Goal: Check status: Check status

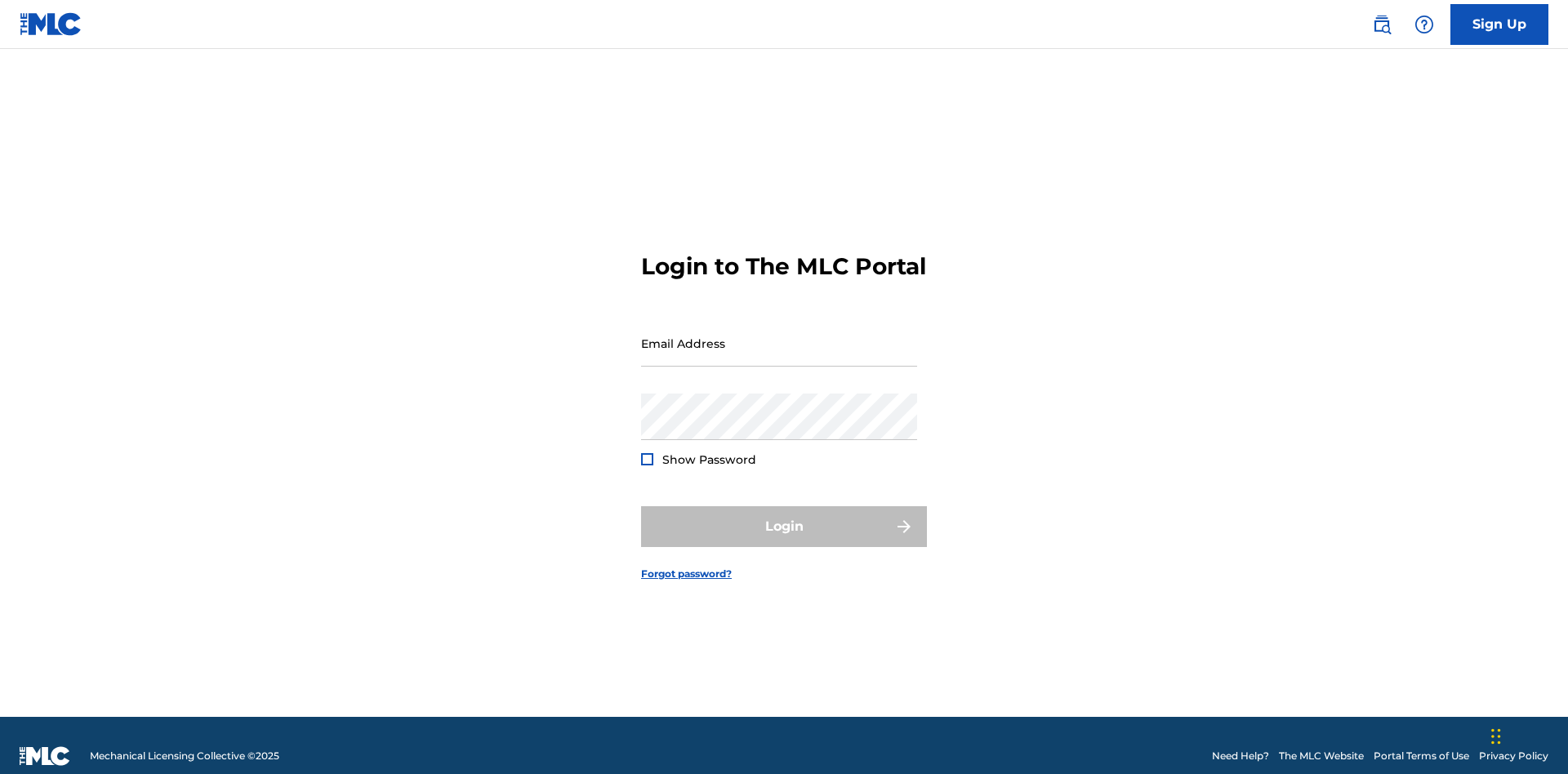
scroll to position [21, 0]
click at [779, 336] on input "Email Address" at bounding box center [779, 343] width 276 height 47
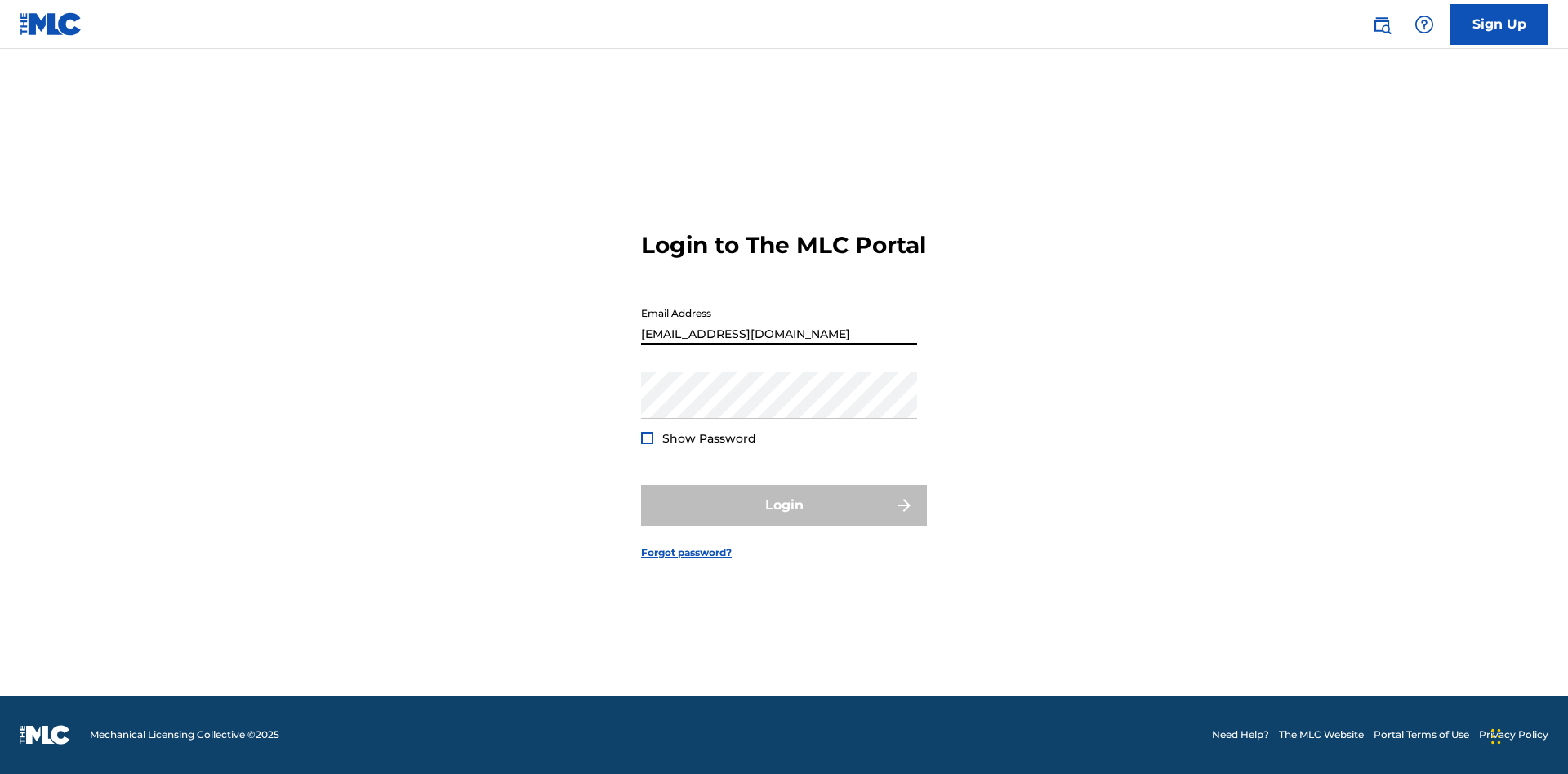
type input "[EMAIL_ADDRESS][DOMAIN_NAME]"
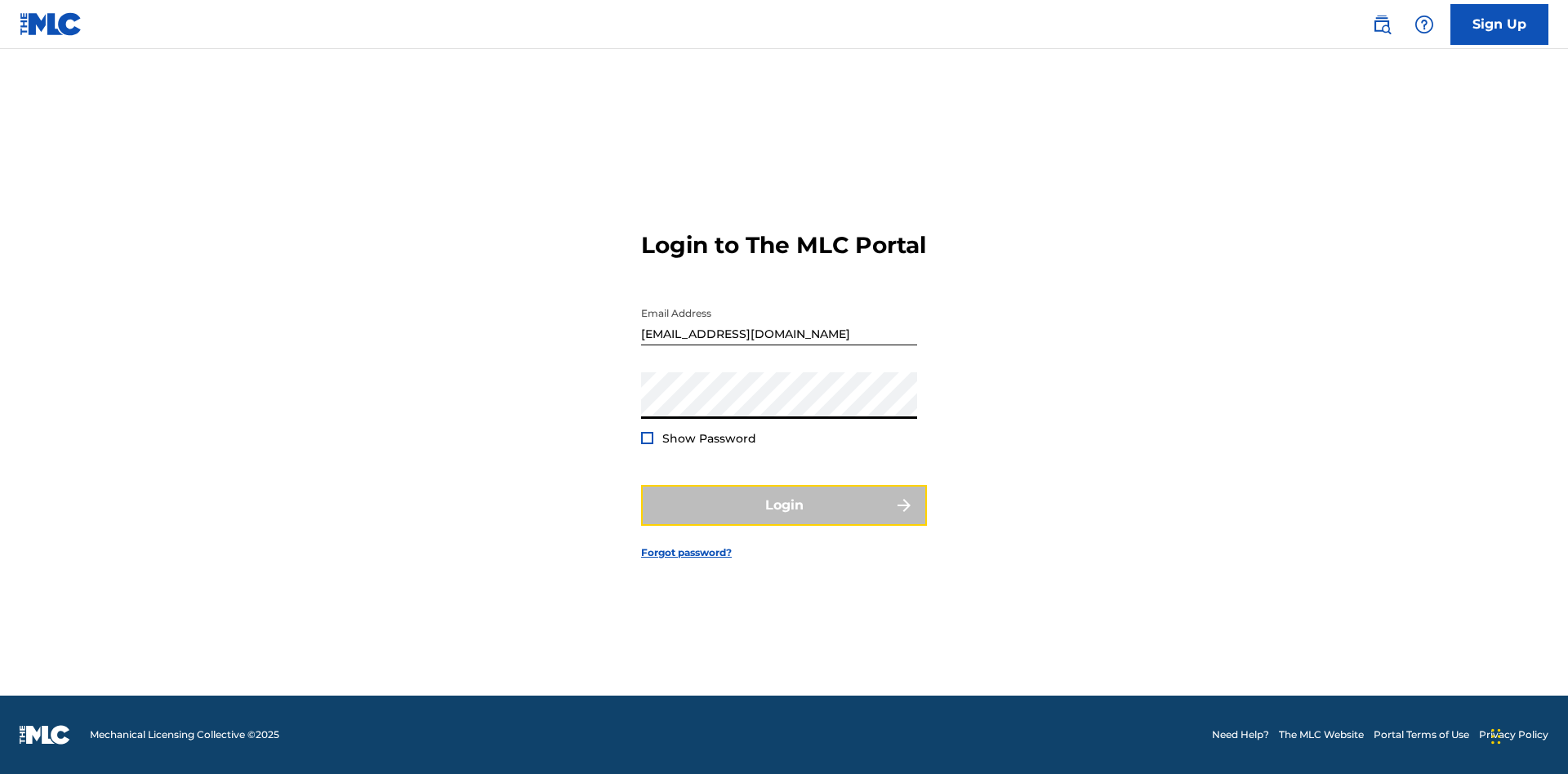
click at [784, 520] on button "Login" at bounding box center [784, 505] width 286 height 41
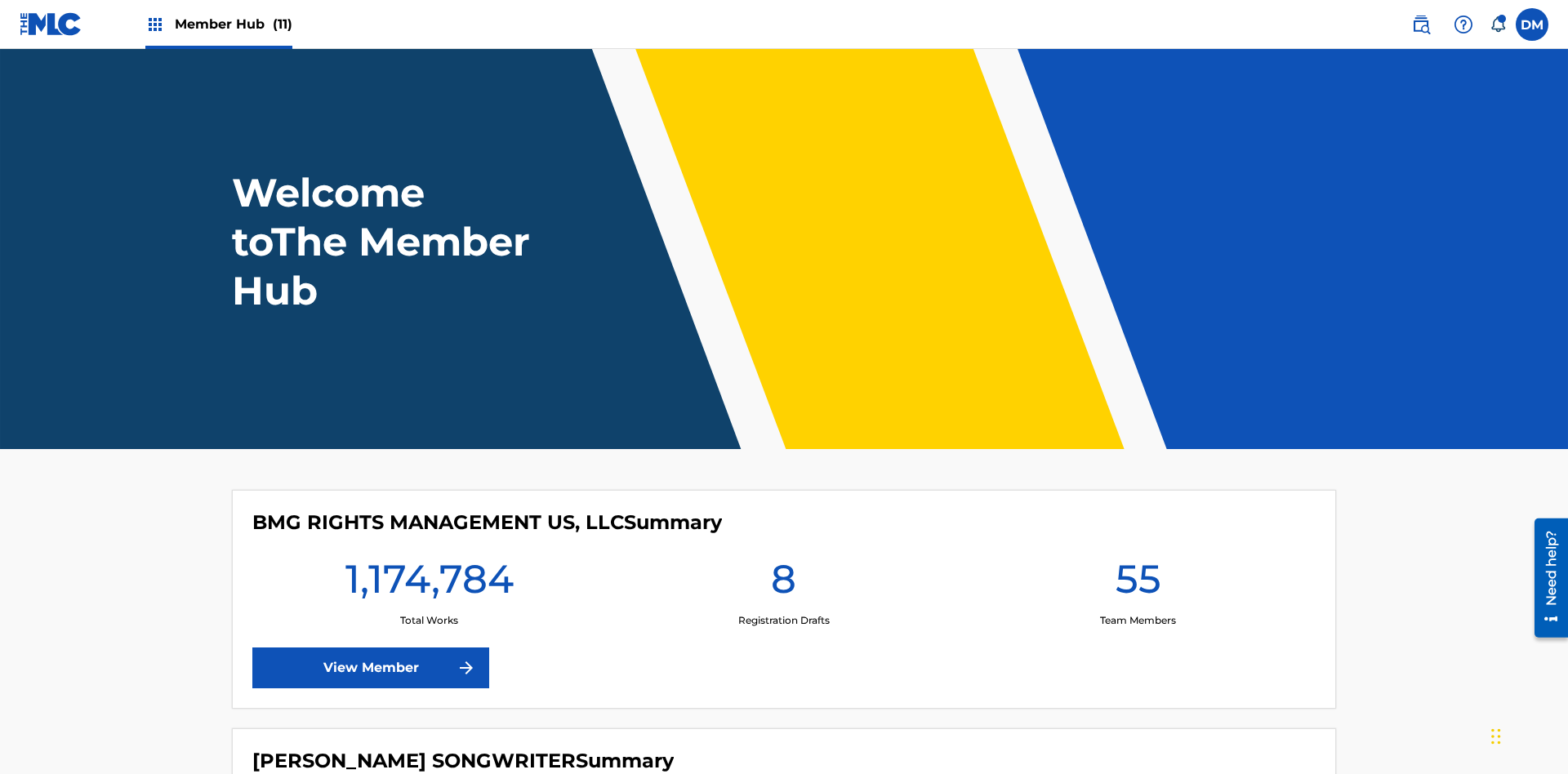
click at [233, 24] on span "Member Hub (11)" at bounding box center [233, 24] width 117 height 19
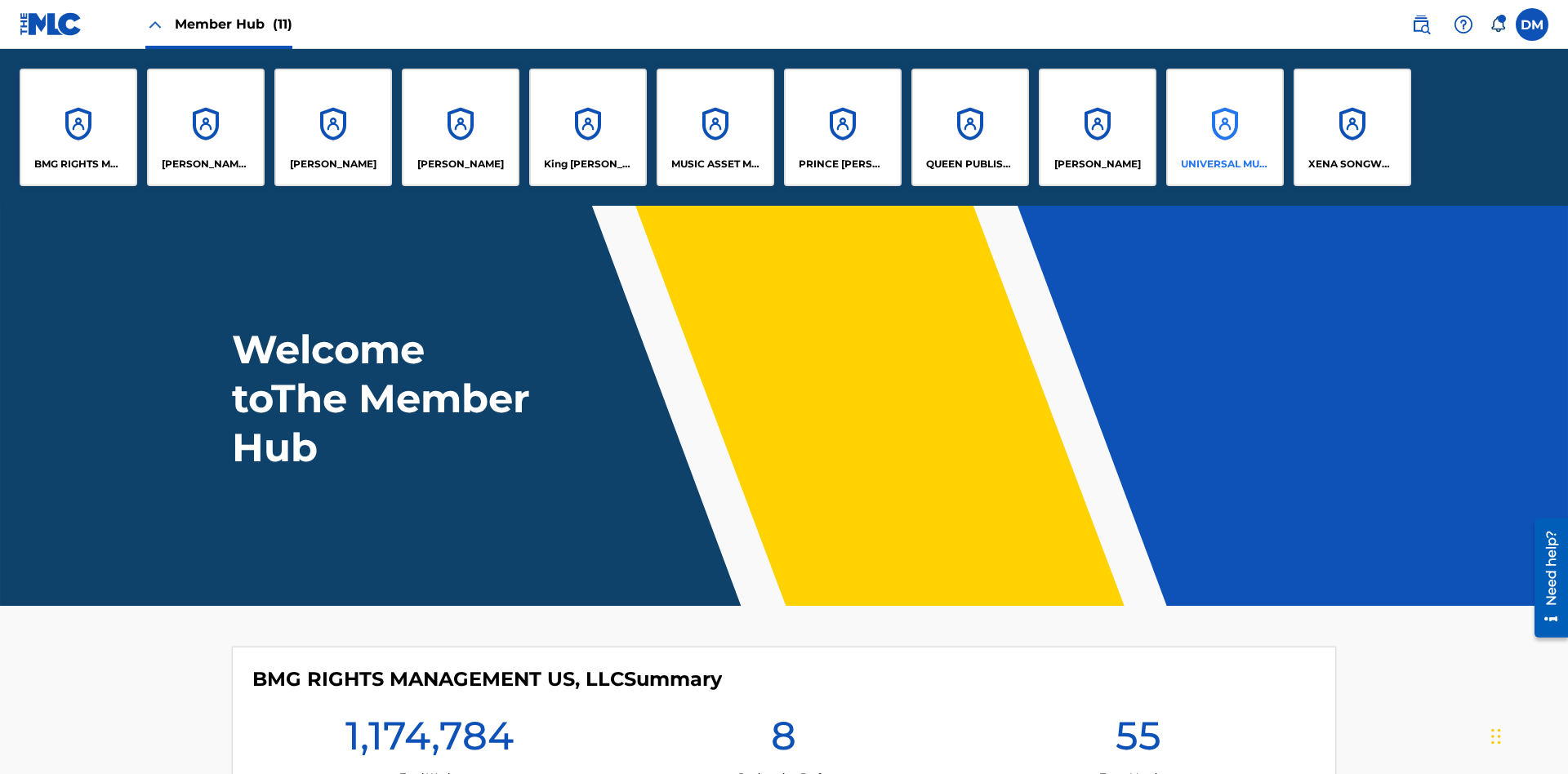
click at [1224, 164] on p "UNIVERSAL MUSIC PUB GROUP" at bounding box center [1225, 163] width 89 height 15
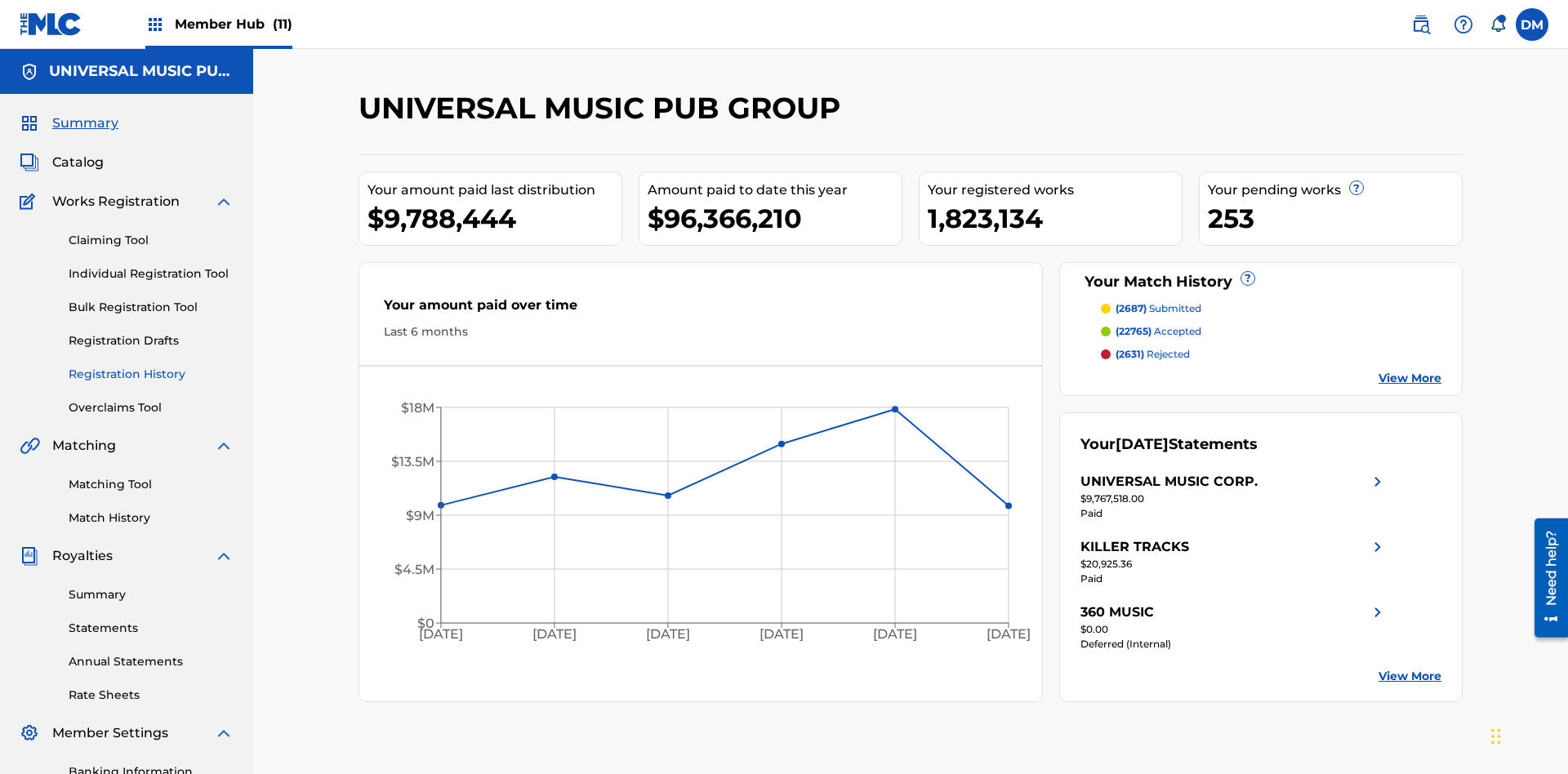
click at [151, 366] on link "Registration History" at bounding box center [151, 374] width 165 height 17
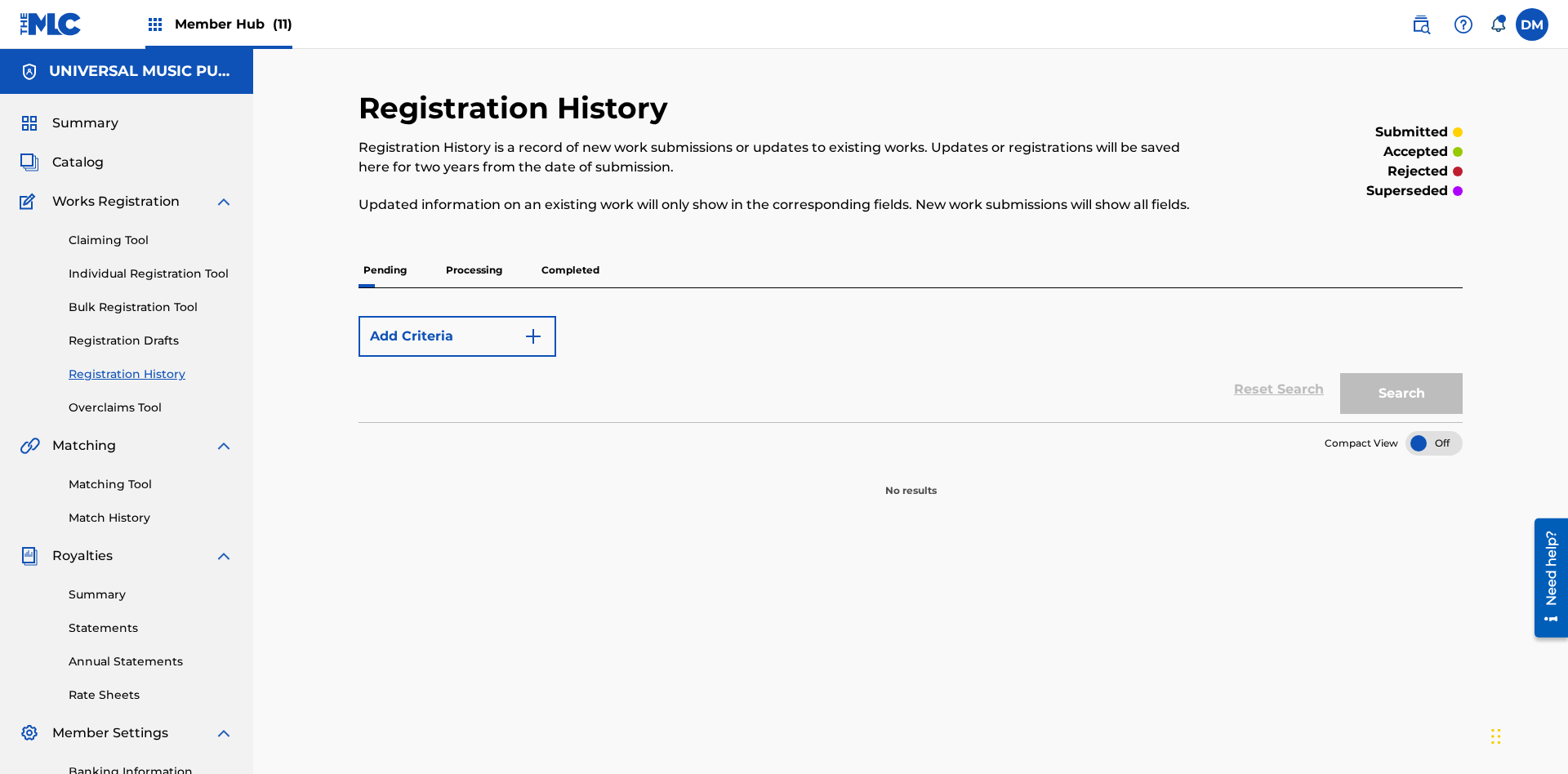
click at [474, 253] on p "Processing" at bounding box center [474, 270] width 66 height 34
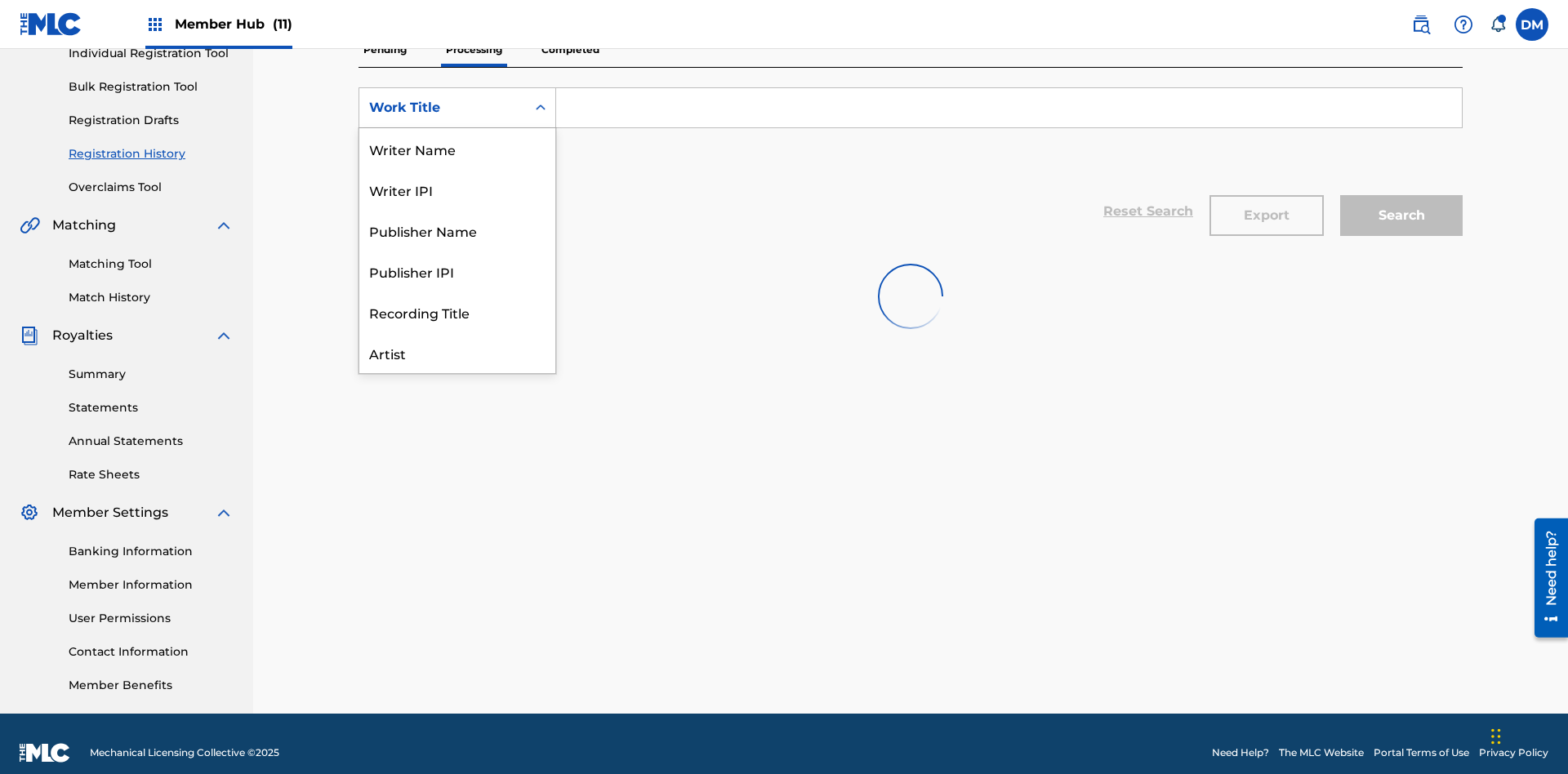
scroll to position [82, 0]
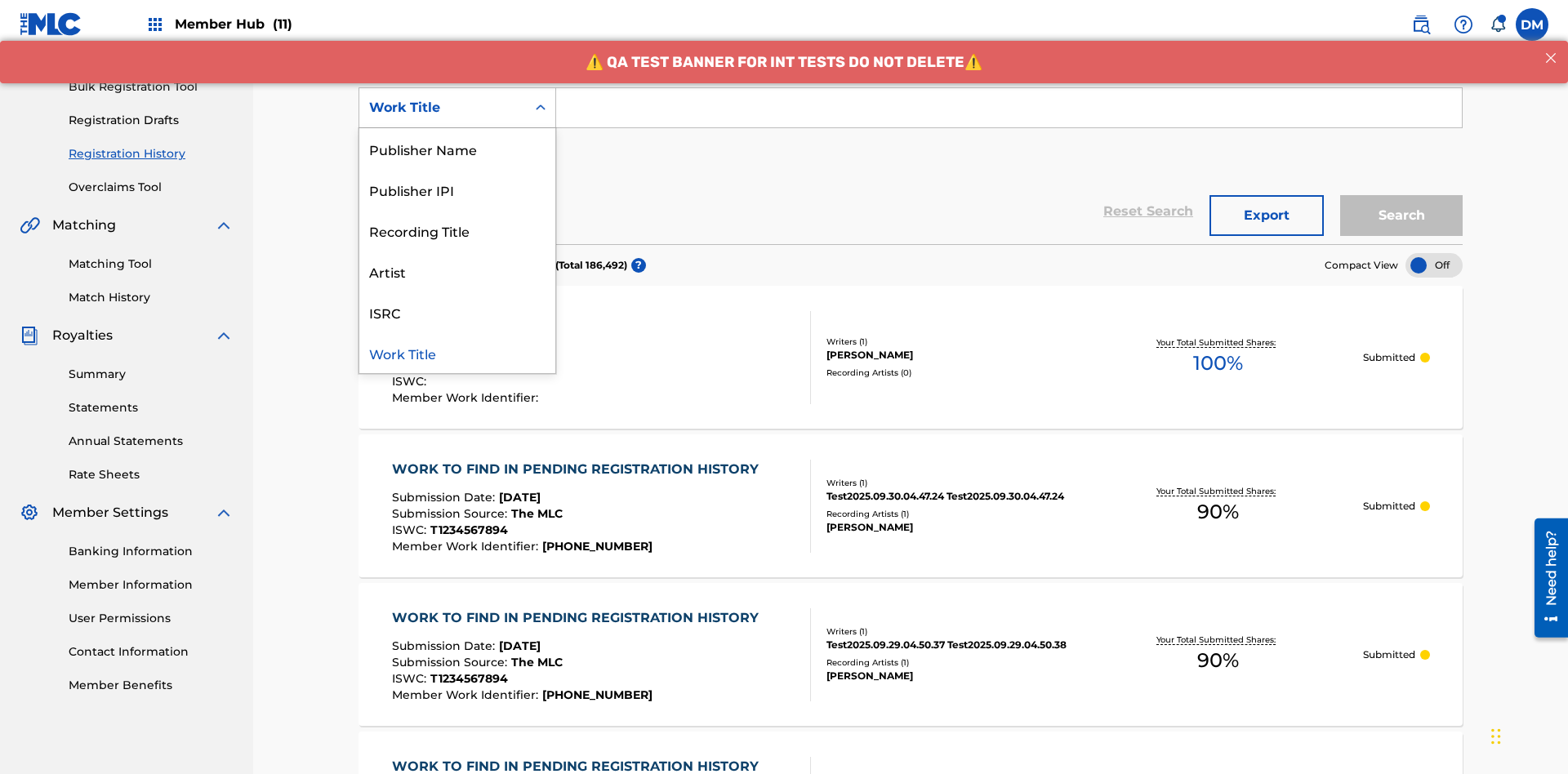
click at [457, 353] on div "Work Title" at bounding box center [457, 353] width 196 height 41
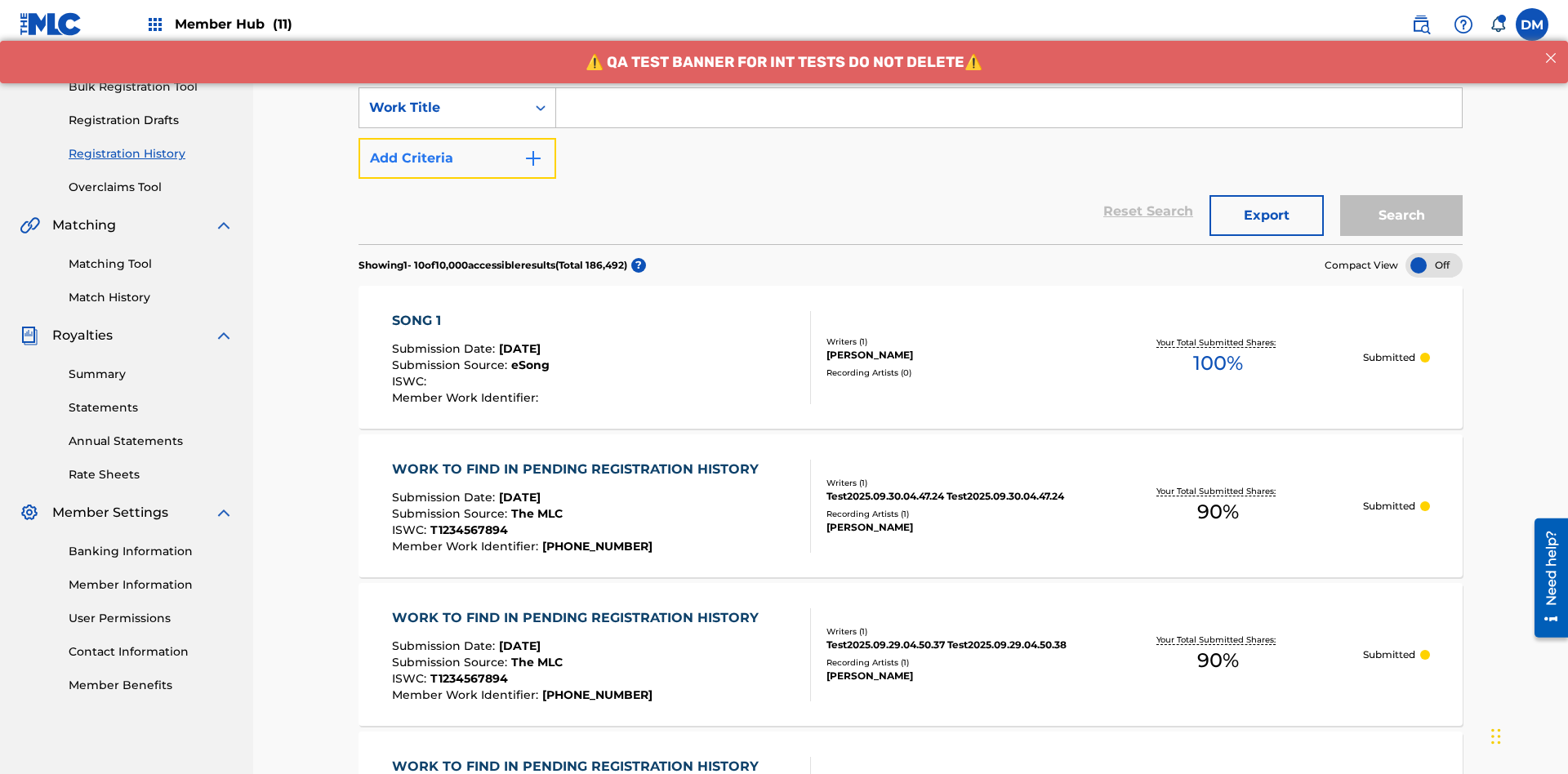
click at [457, 138] on button "Add Criteria" at bounding box center [457, 158] width 197 height 41
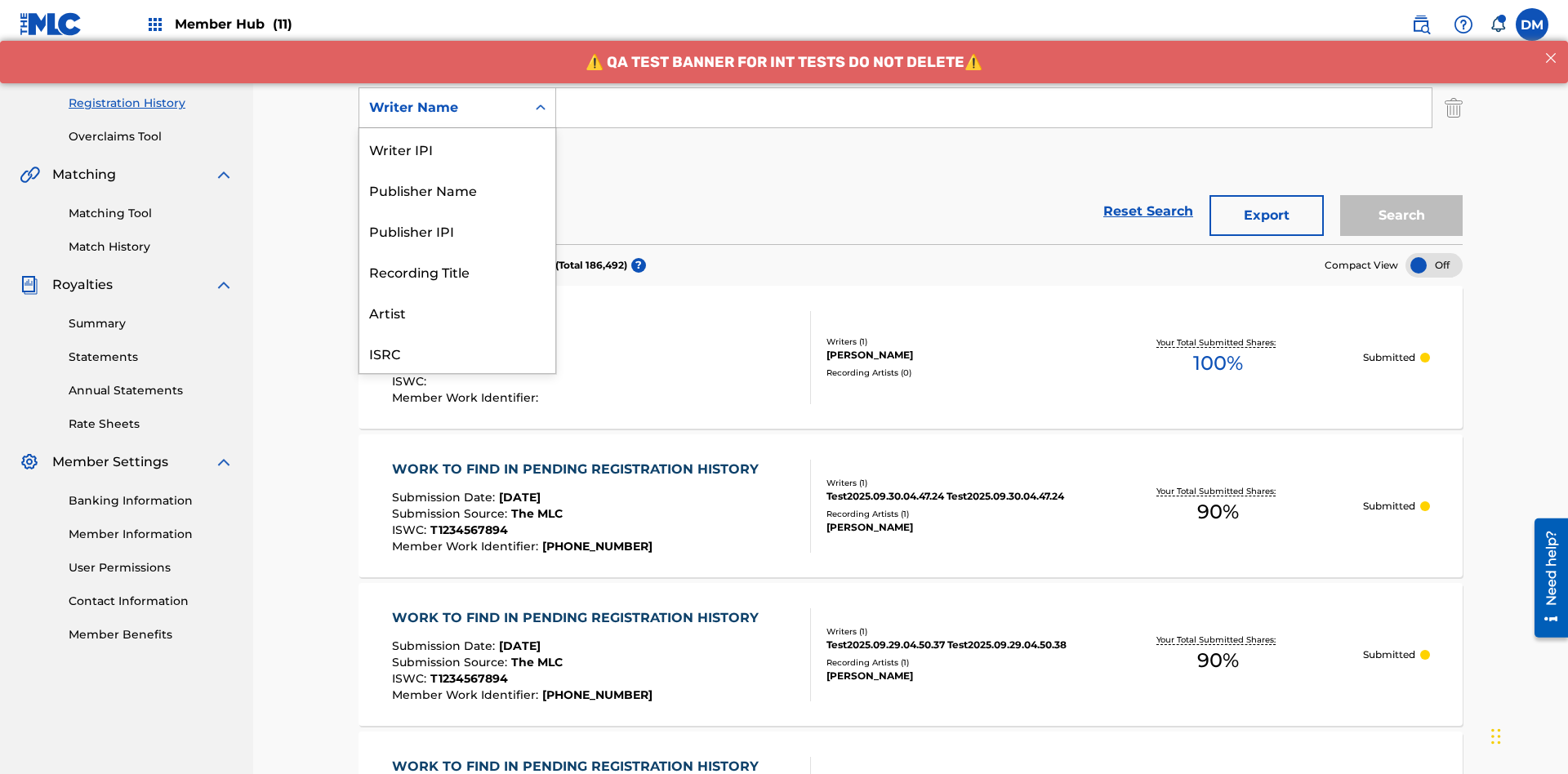
scroll to position [41, 0]
click at [457, 230] on div "Recording Title" at bounding box center [457, 230] width 196 height 41
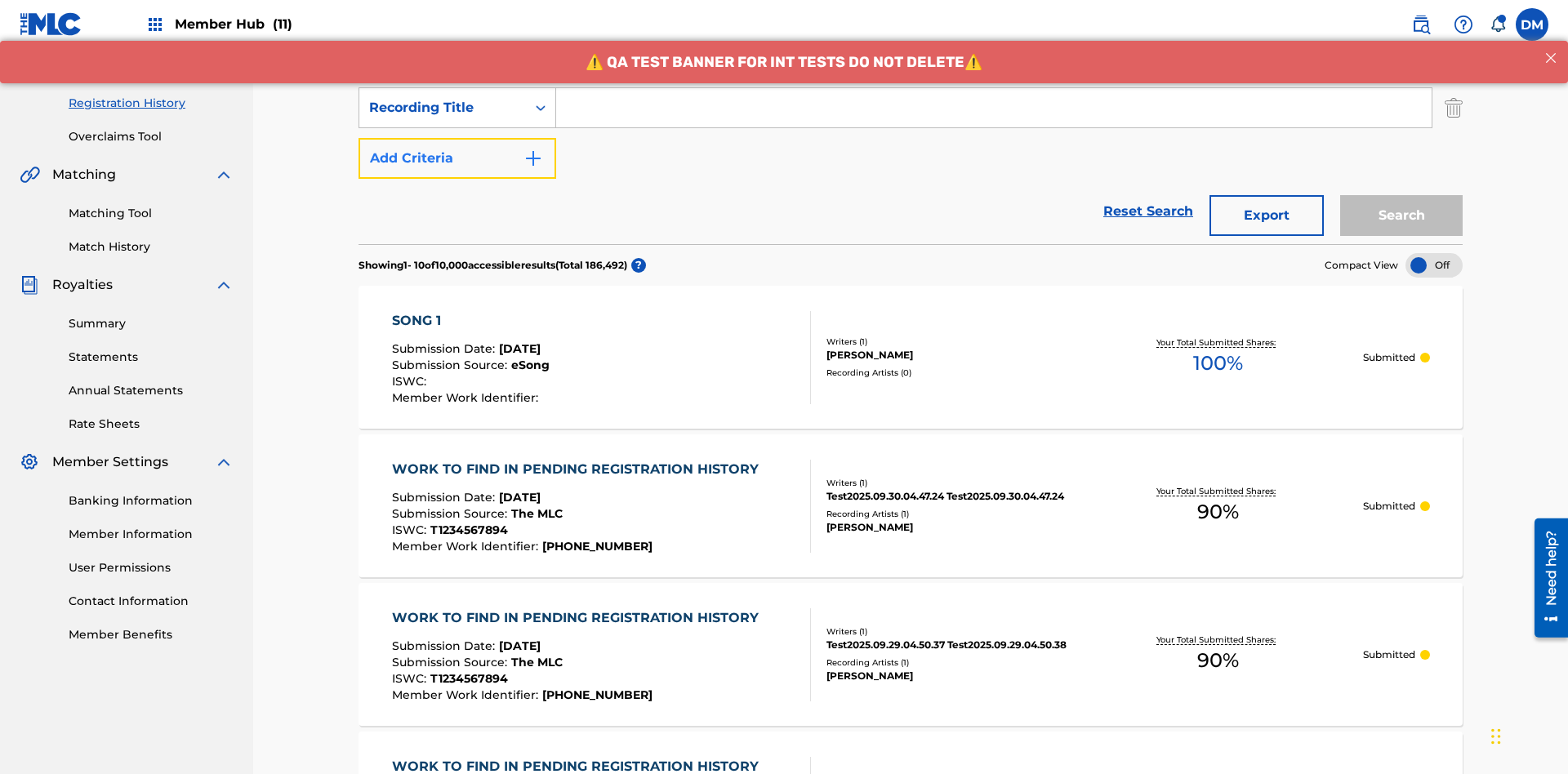
click at [457, 138] on button "Add Criteria" at bounding box center [457, 158] width 197 height 41
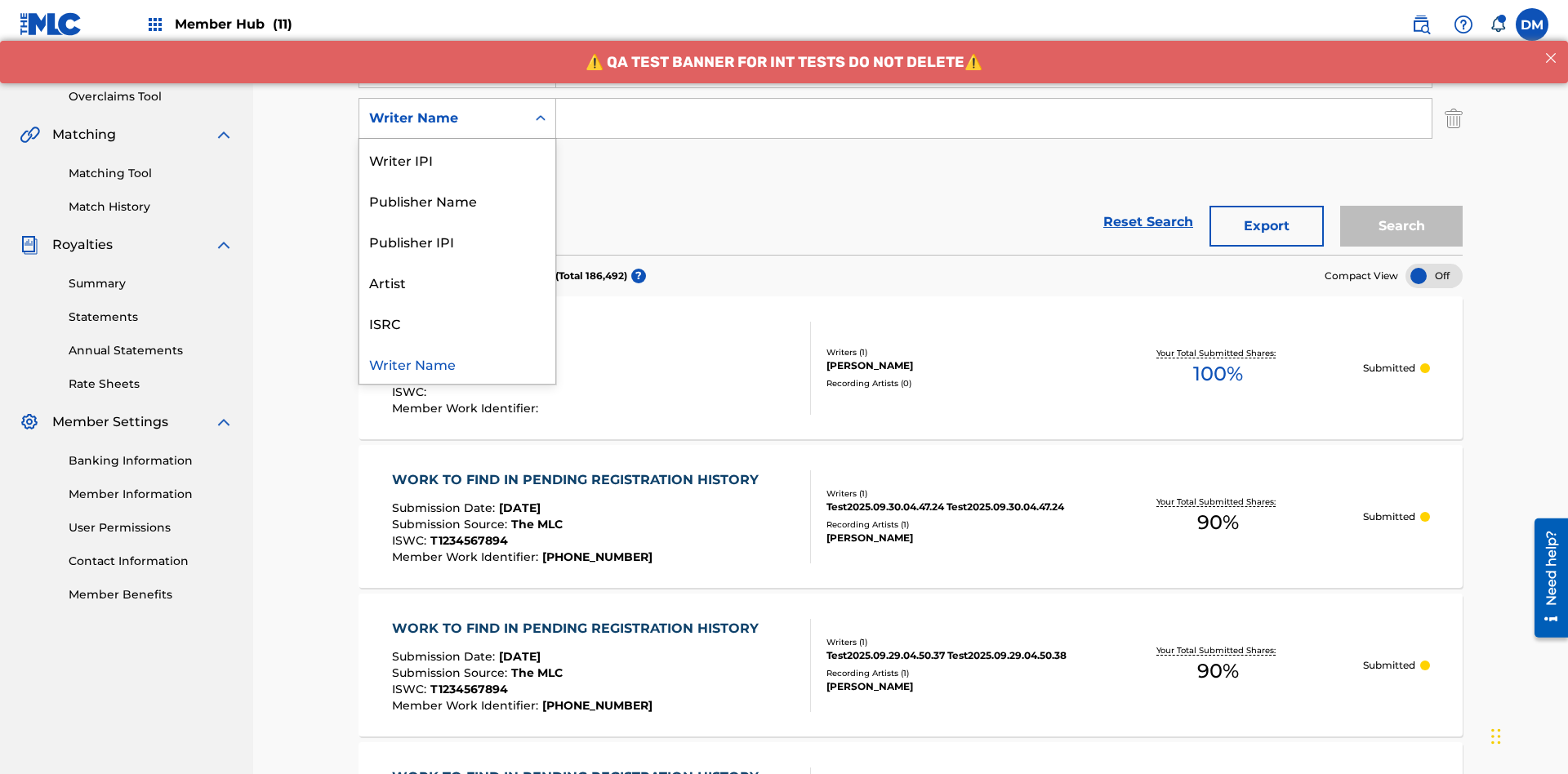
scroll to position [322, 0]
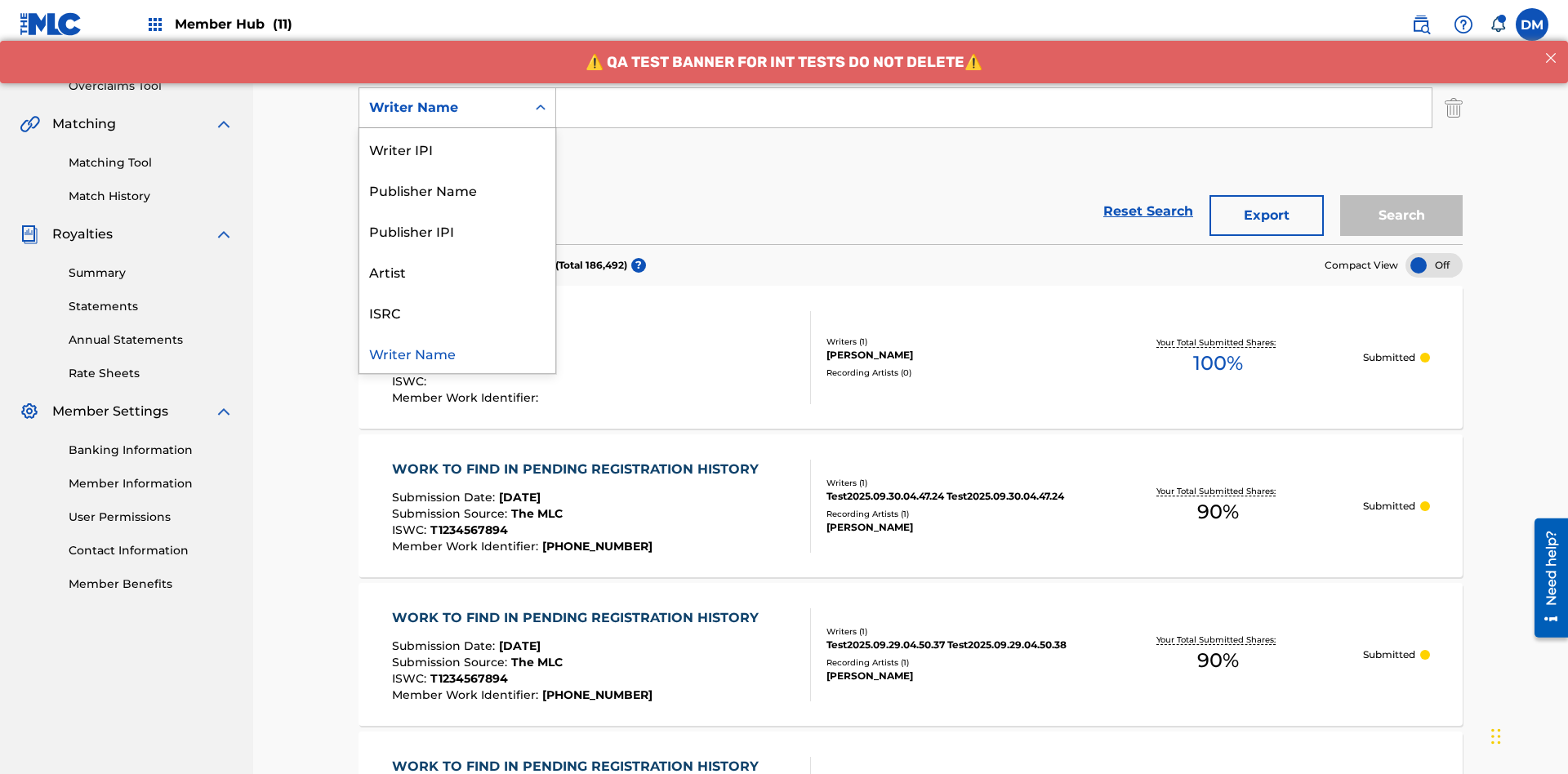
click at [457, 312] on div "ISRC" at bounding box center [457, 312] width 196 height 41
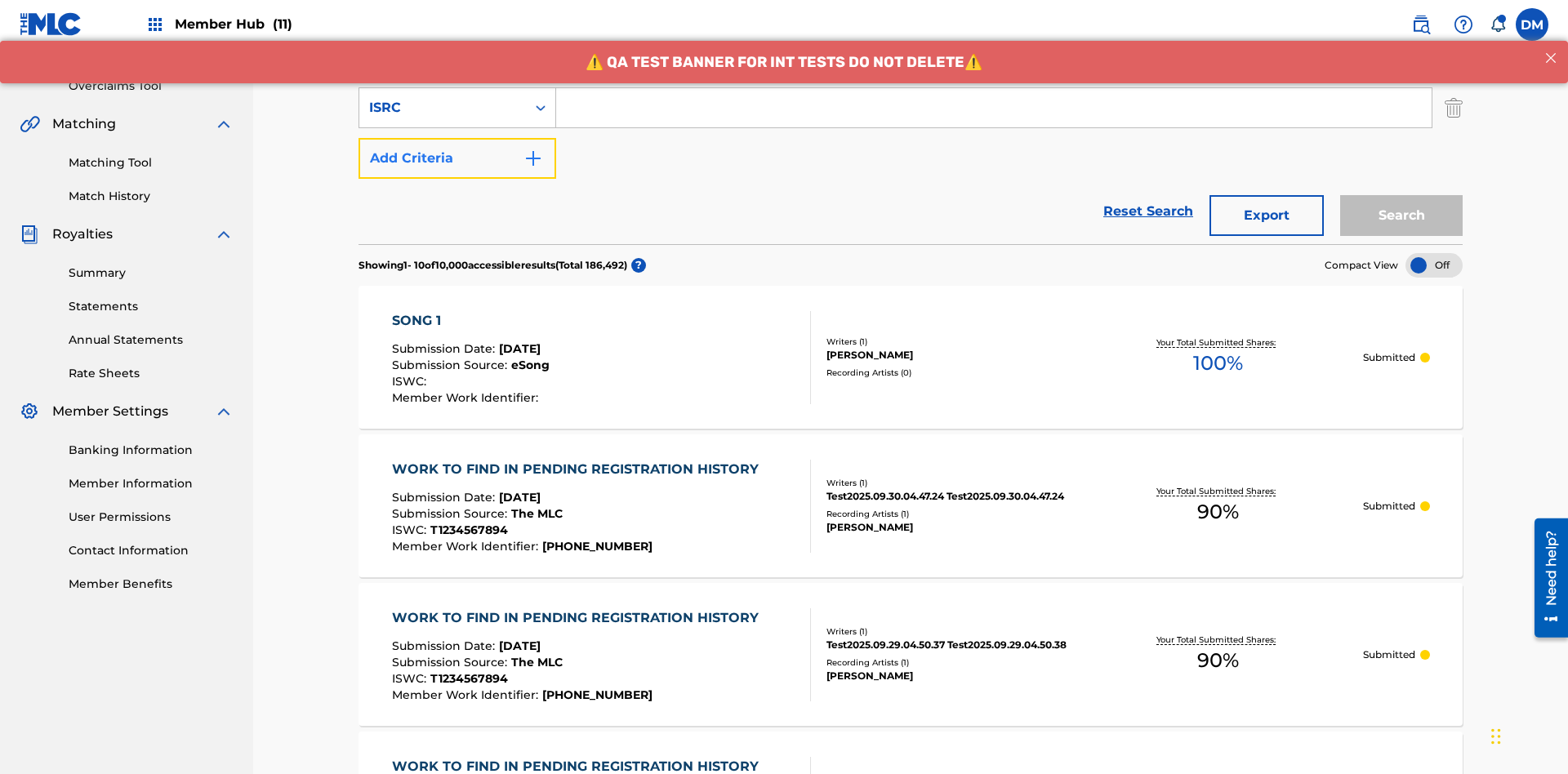
click at [457, 138] on button "Add Criteria" at bounding box center [457, 158] width 197 height 41
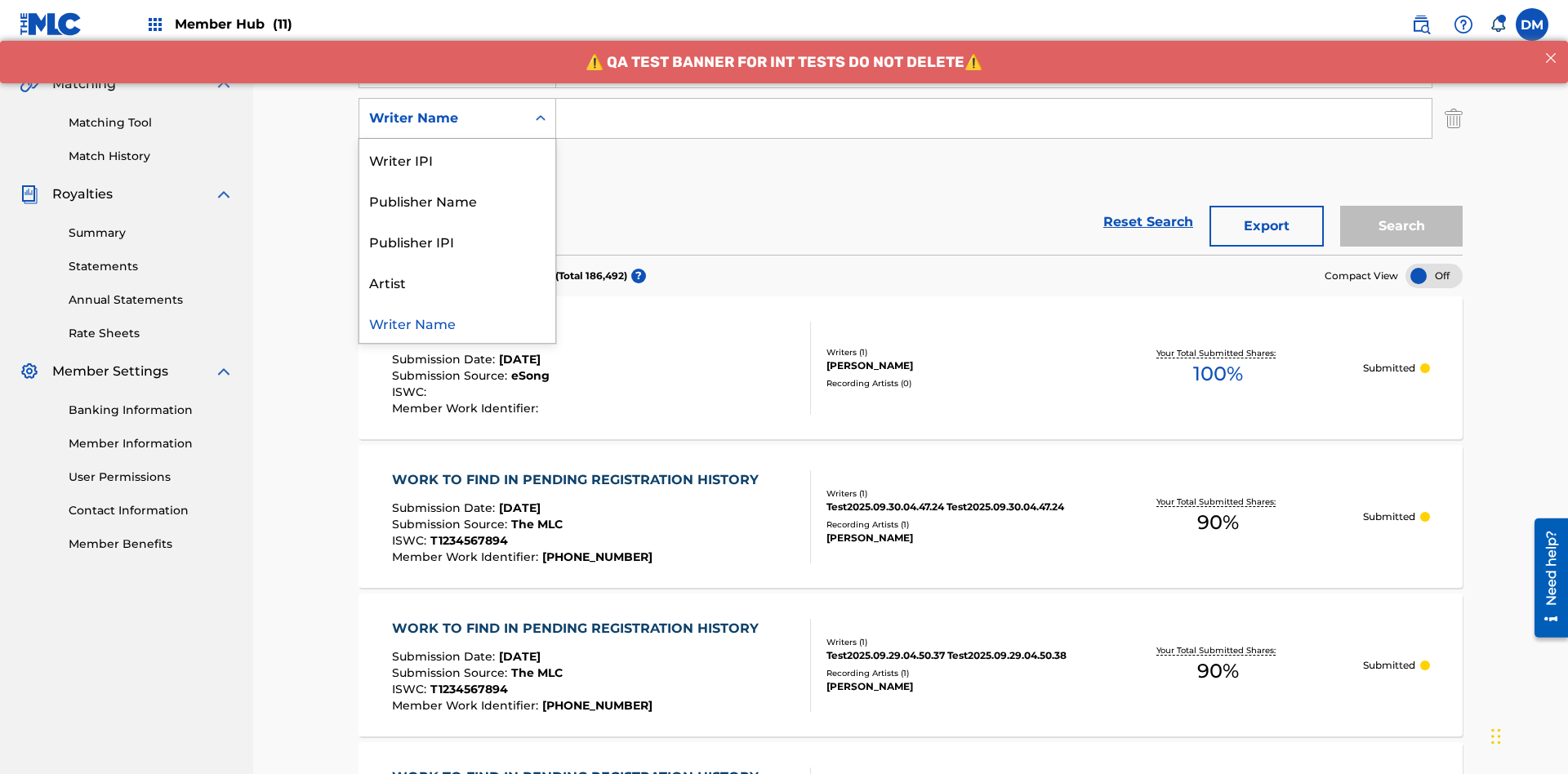
scroll to position [373, 0]
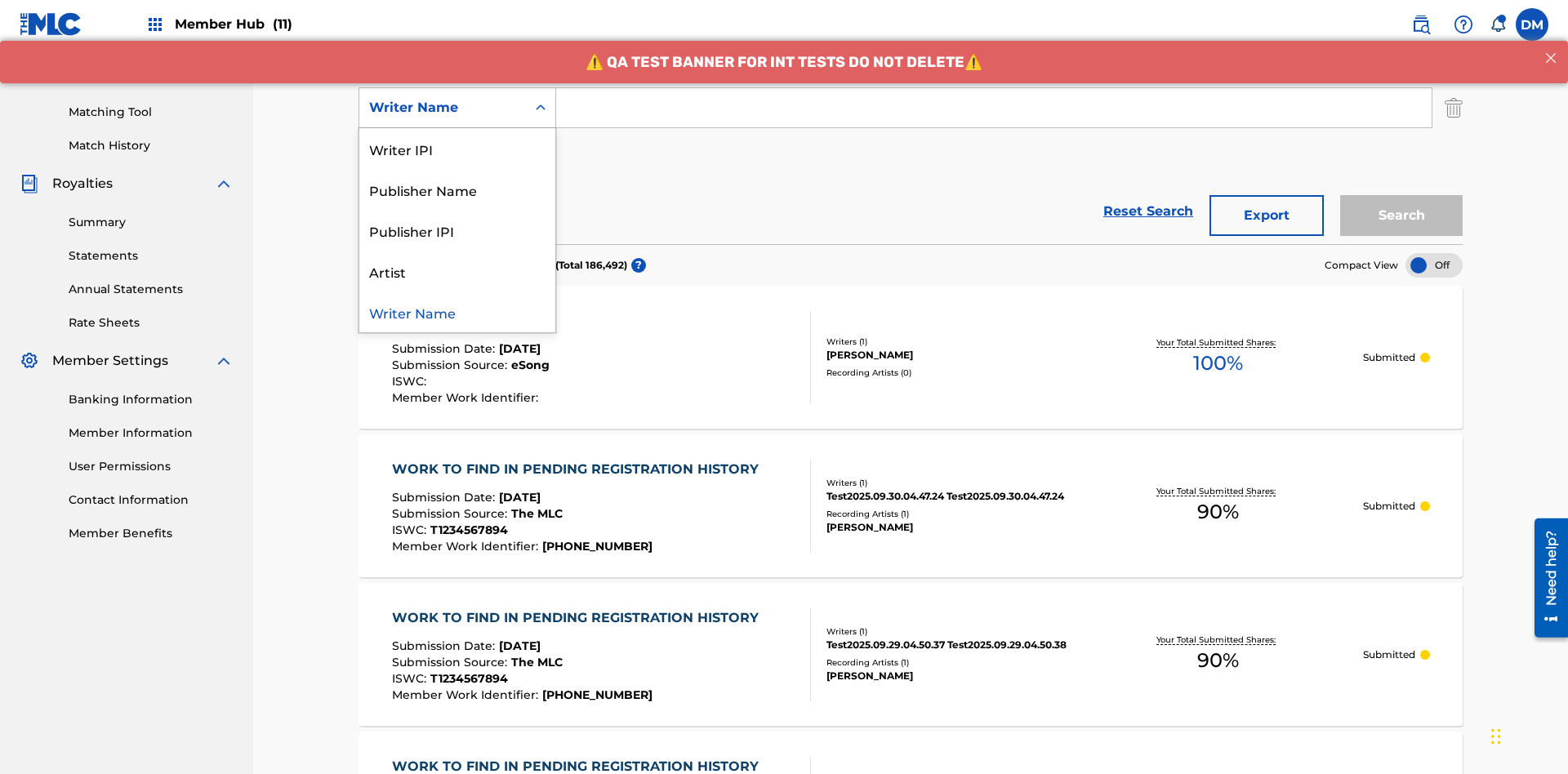
click at [457, 230] on div "Publisher IPI" at bounding box center [457, 230] width 196 height 41
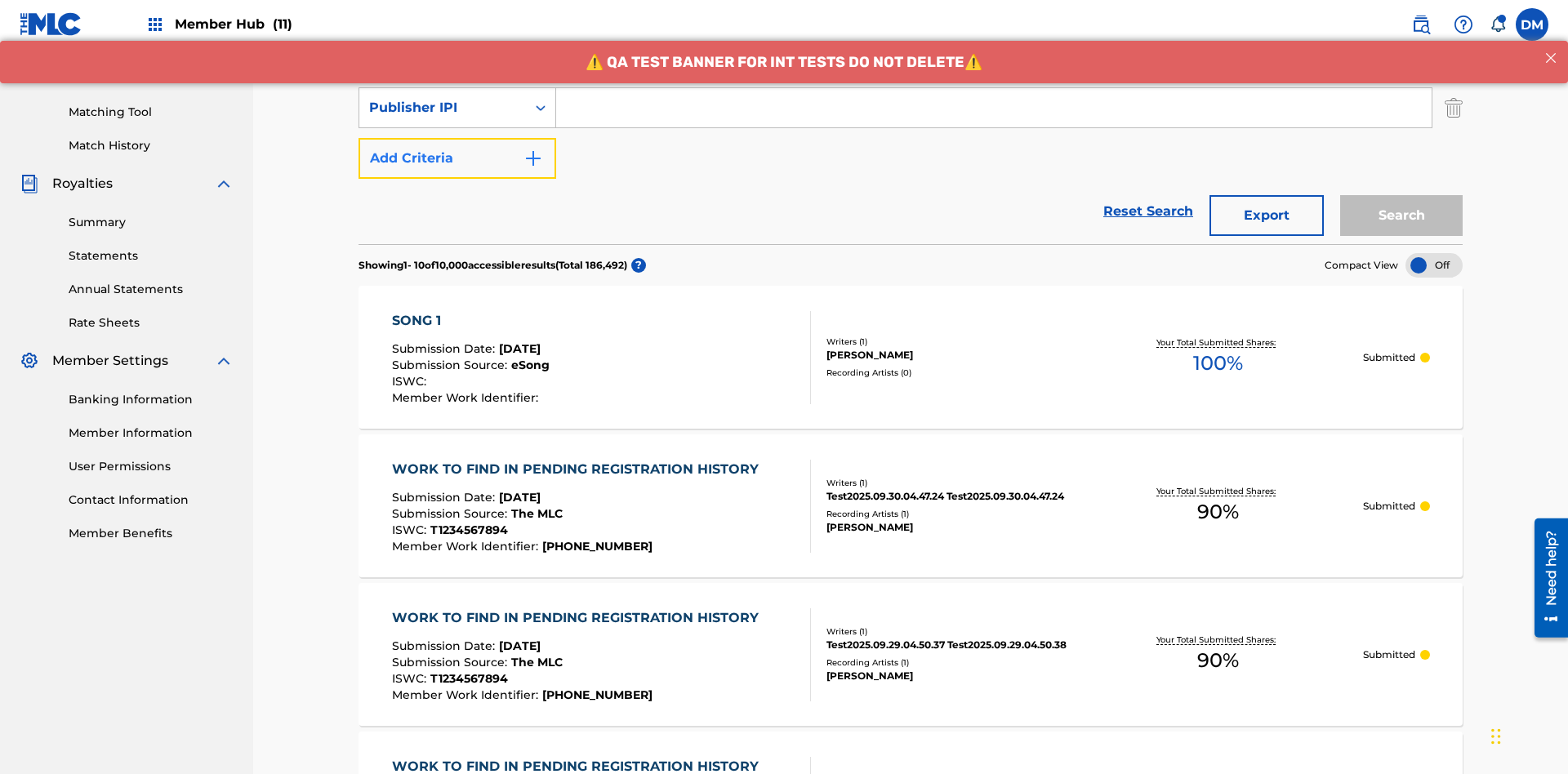
click at [457, 138] on button "Add Criteria" at bounding box center [457, 158] width 197 height 41
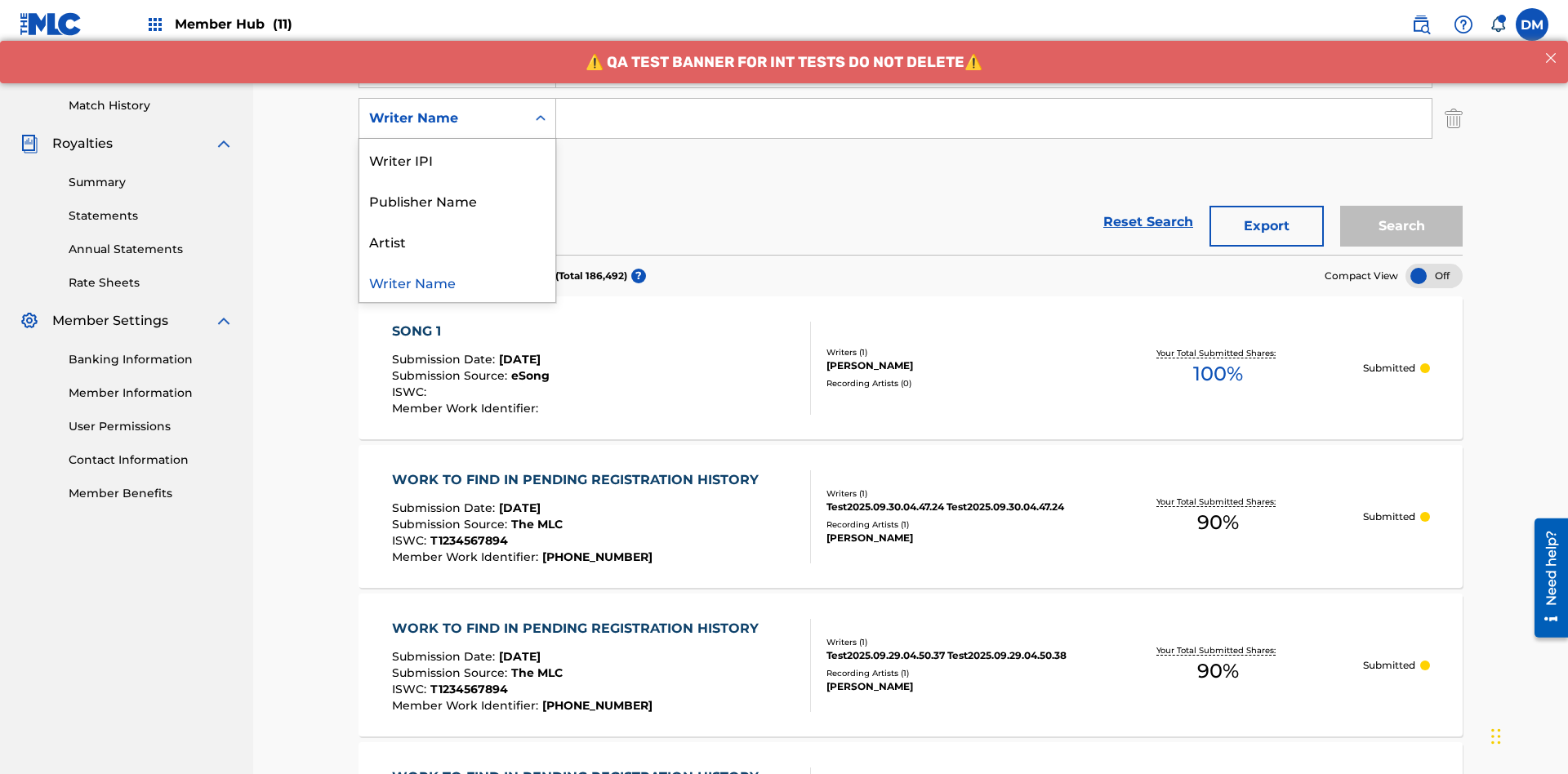
scroll to position [423, 0]
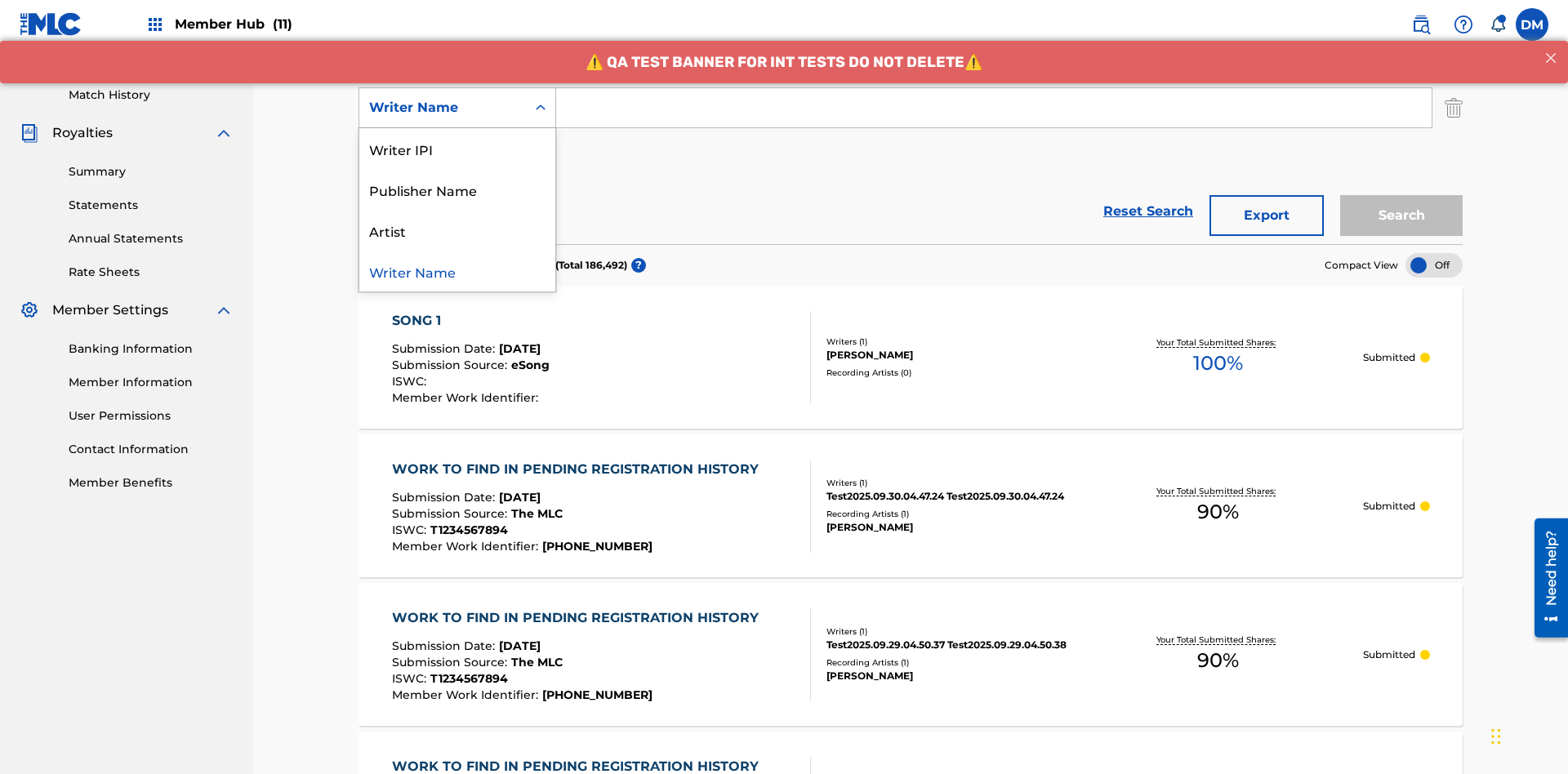
click at [457, 230] on div "Artist" at bounding box center [457, 230] width 196 height 41
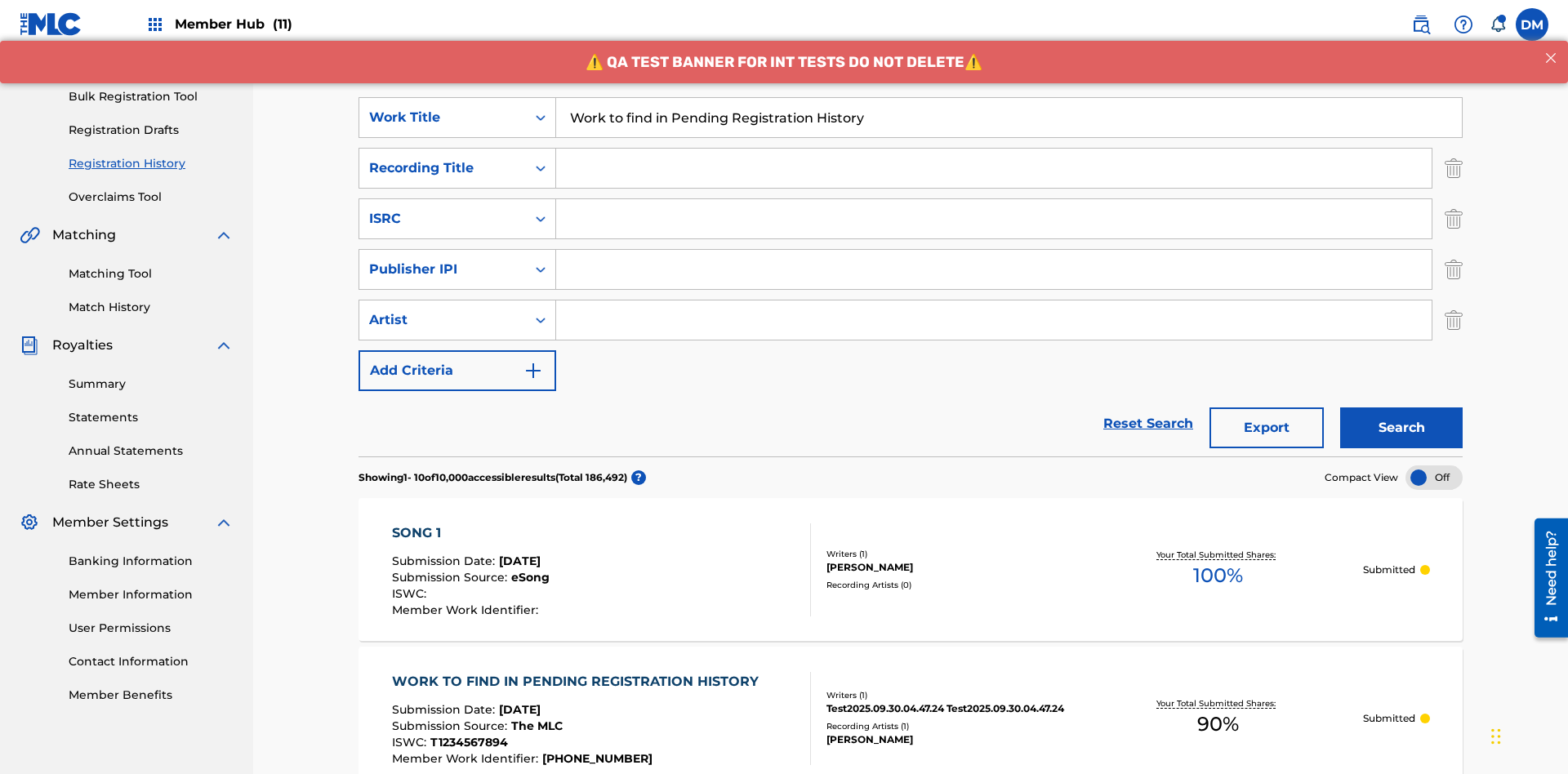
type input "Work to find in Pending Registration History"
click at [994, 148] on input "Search Form" at bounding box center [993, 167] width 875 height 39
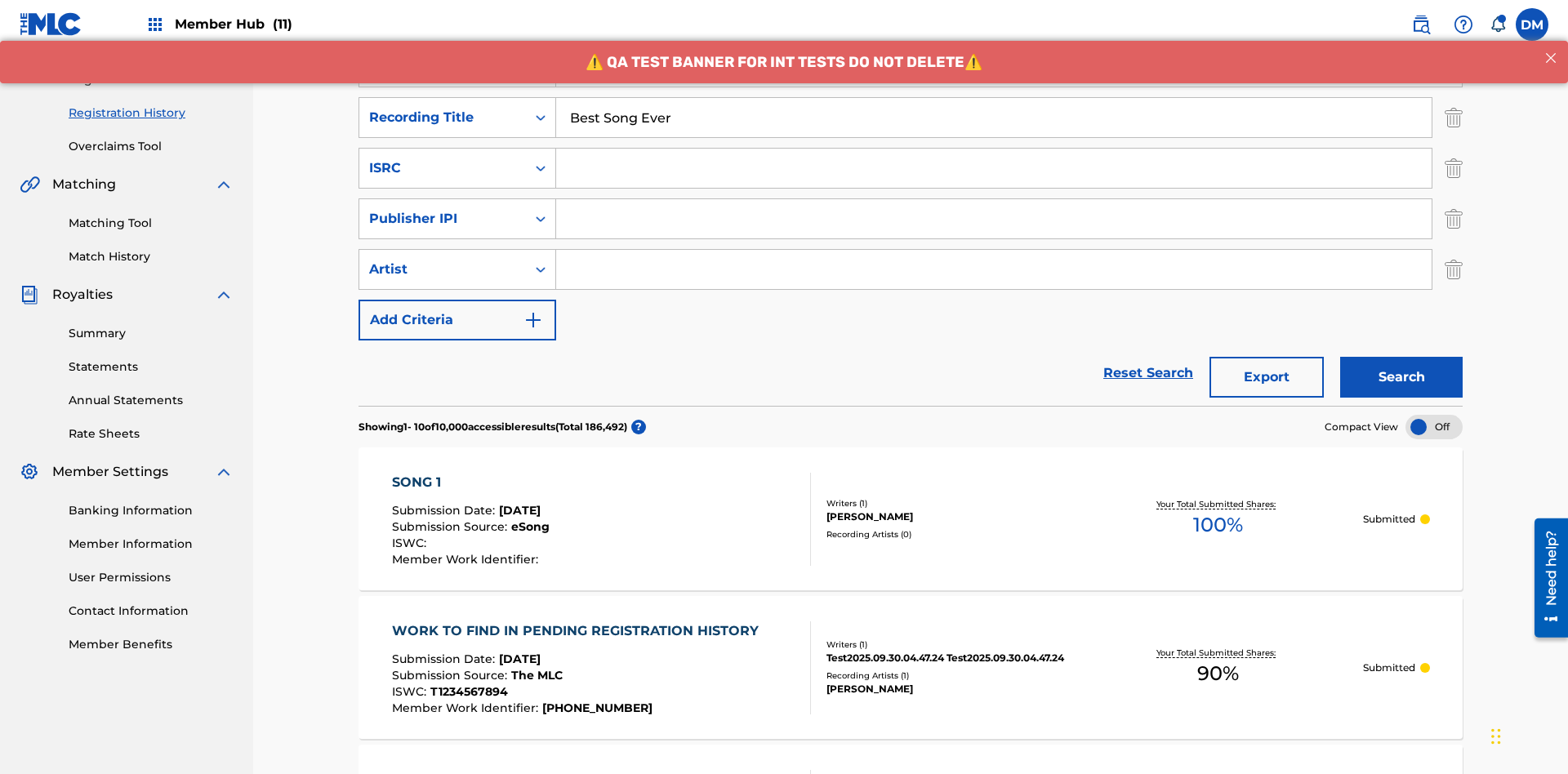
type input "Best Song Ever"
click at [994, 148] on input "Search Form" at bounding box center [993, 167] width 875 height 39
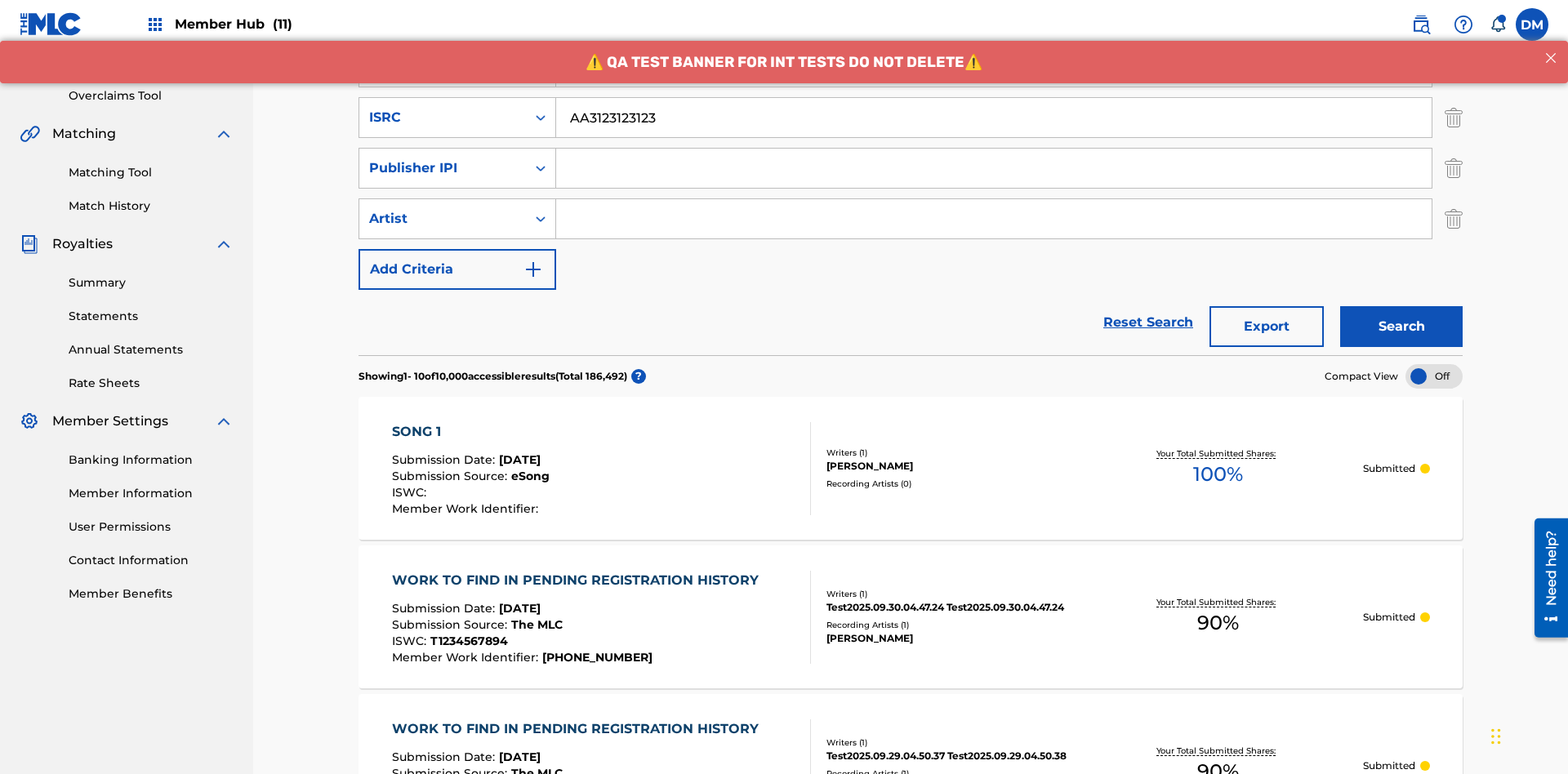
type input "AA3123123123"
click at [994, 148] on input "Search Form" at bounding box center [993, 167] width 875 height 39
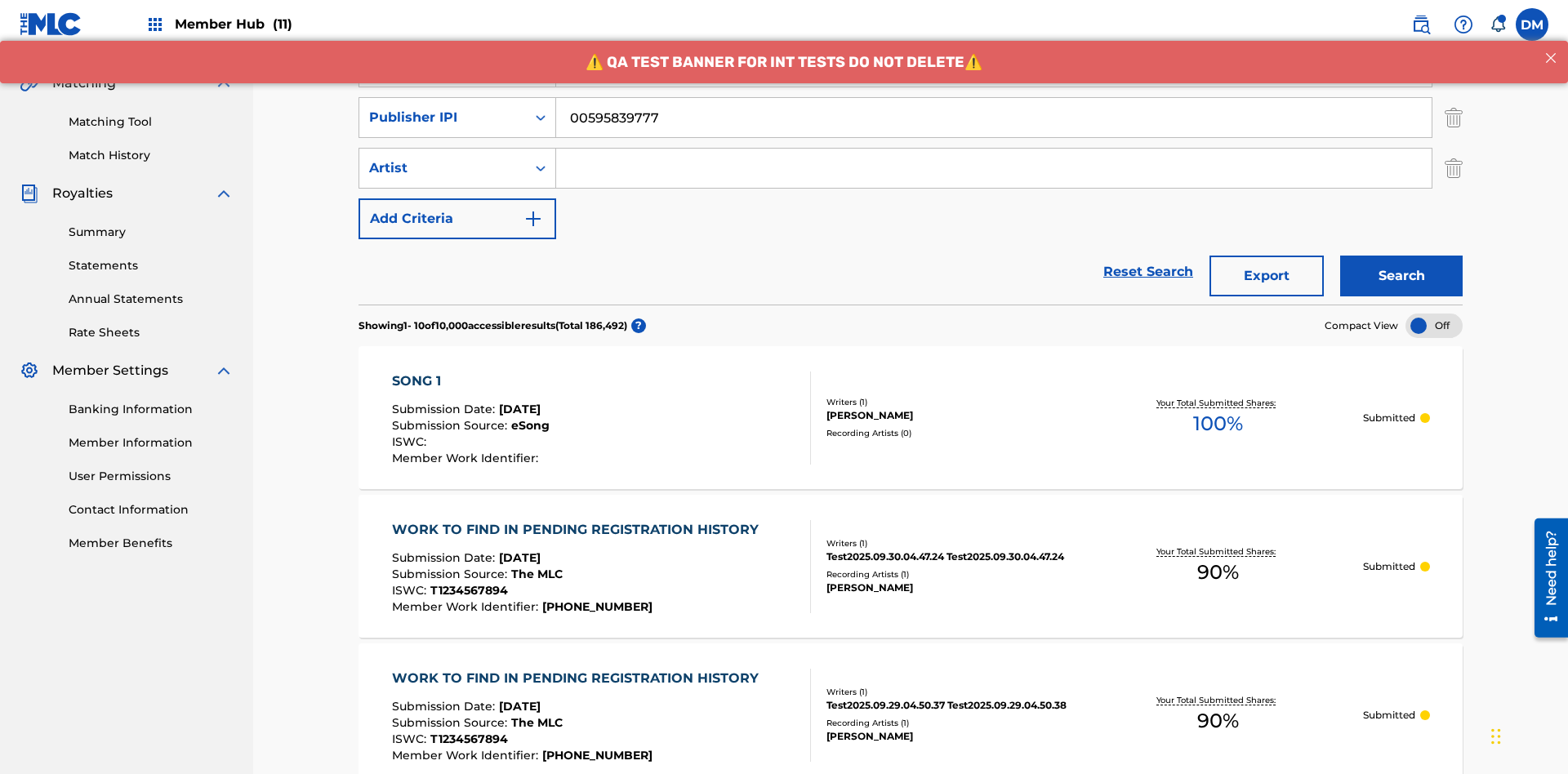
type input "00595839777"
click at [994, 148] on input "Search Form" at bounding box center [993, 167] width 875 height 39
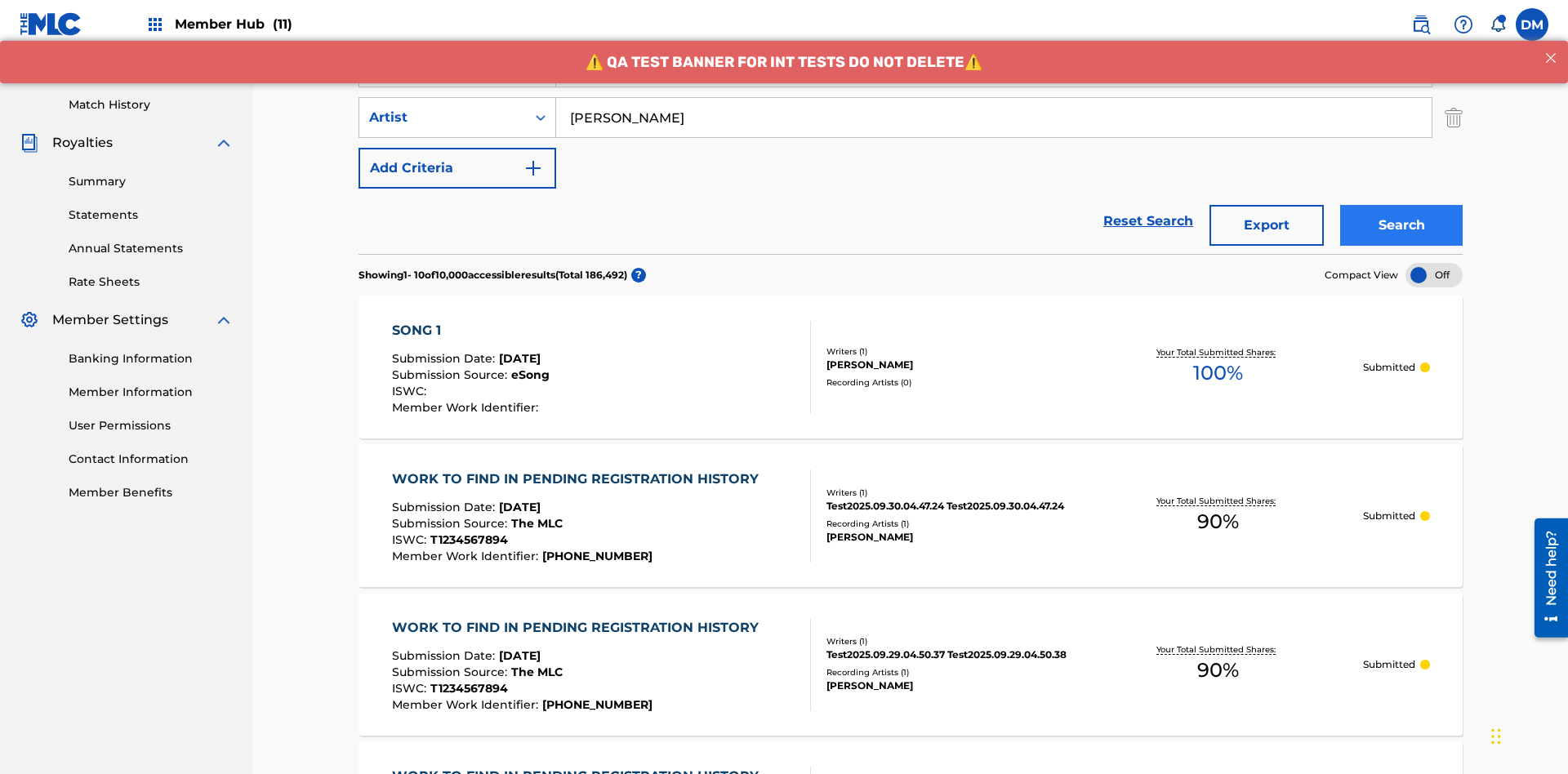
type input "[PERSON_NAME]"
click at [1401, 205] on button "Search" at bounding box center [1401, 225] width 122 height 41
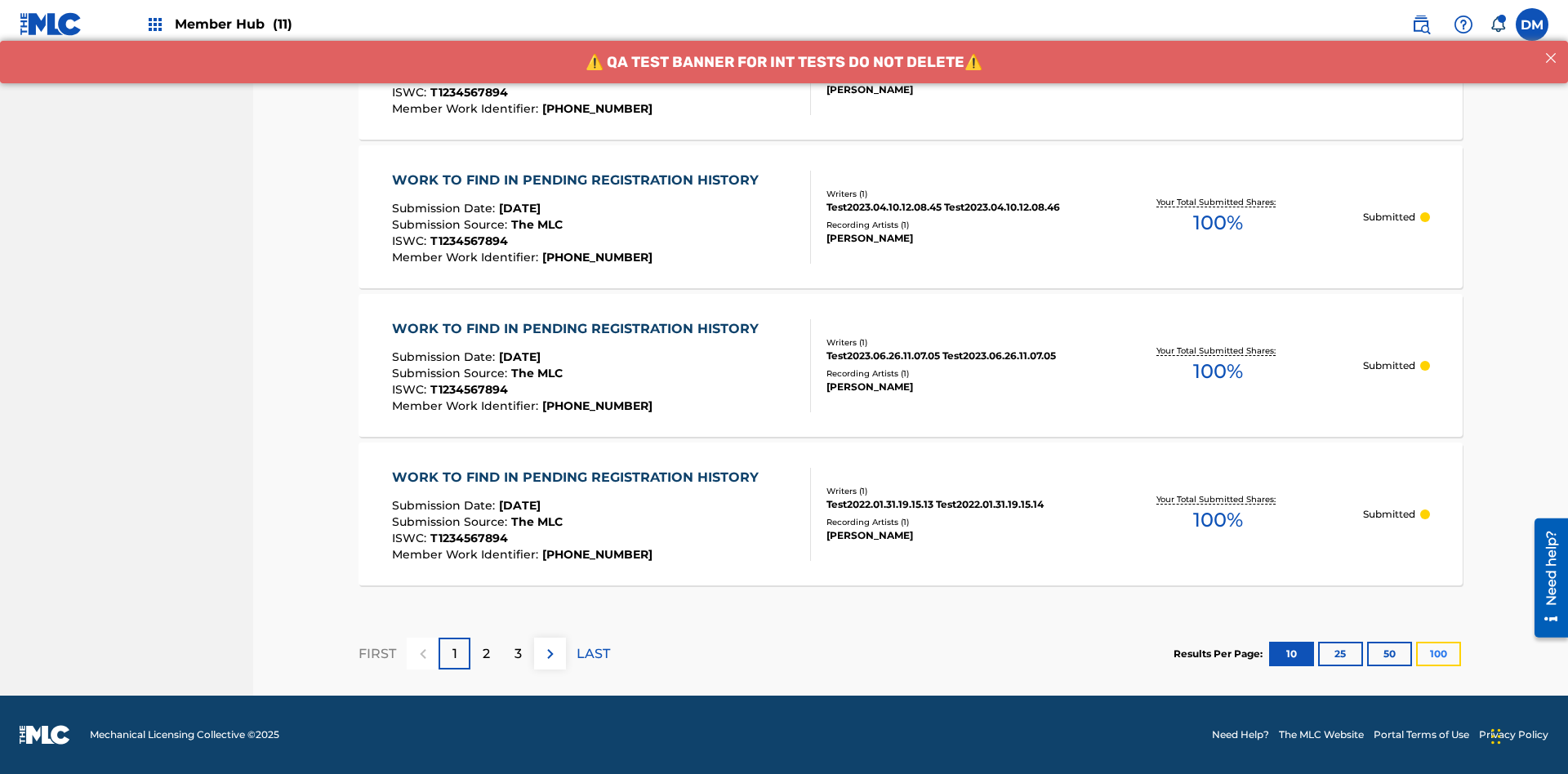
click at [1416, 653] on button "100" at bounding box center [1438, 654] width 45 height 25
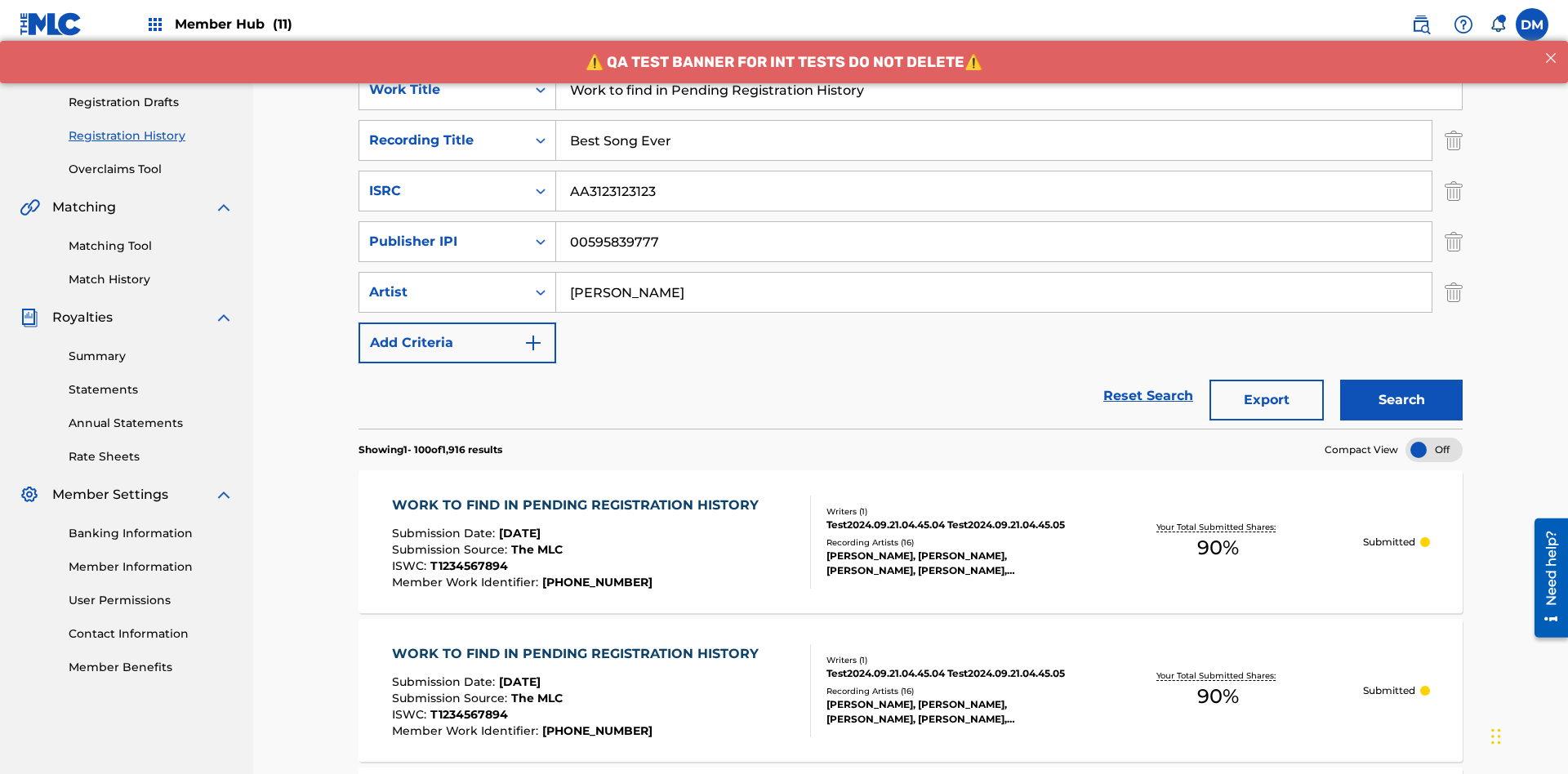
scroll to position [579, 0]
